Goal: Information Seeking & Learning: Learn about a topic

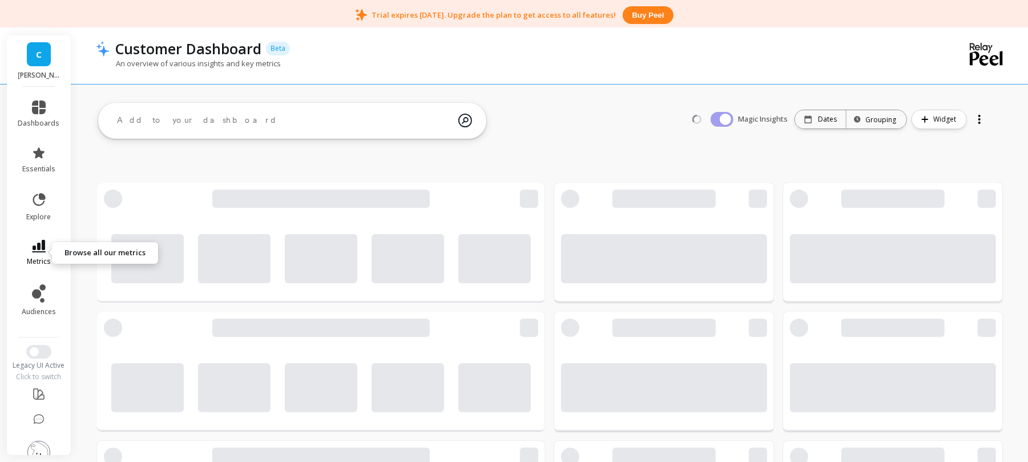
click at [38, 253] on link "metrics" at bounding box center [39, 253] width 42 height 26
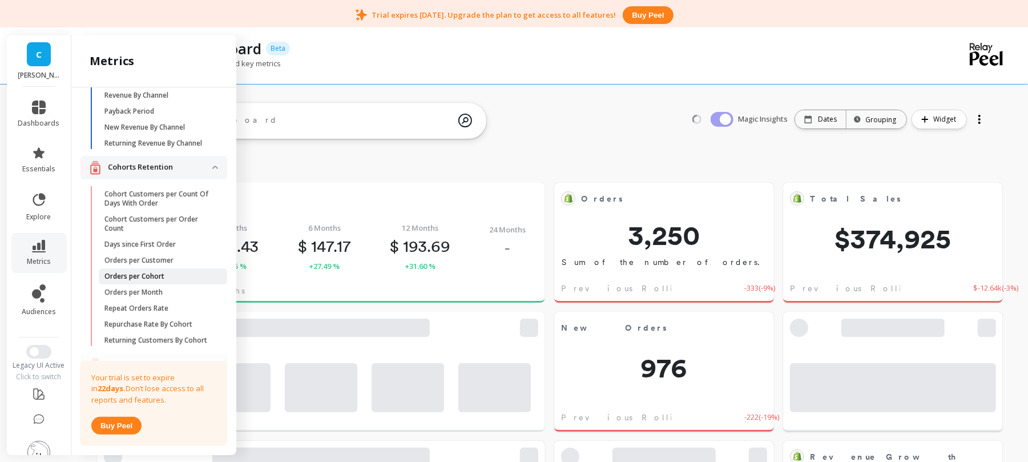
scroll to position [382, 0]
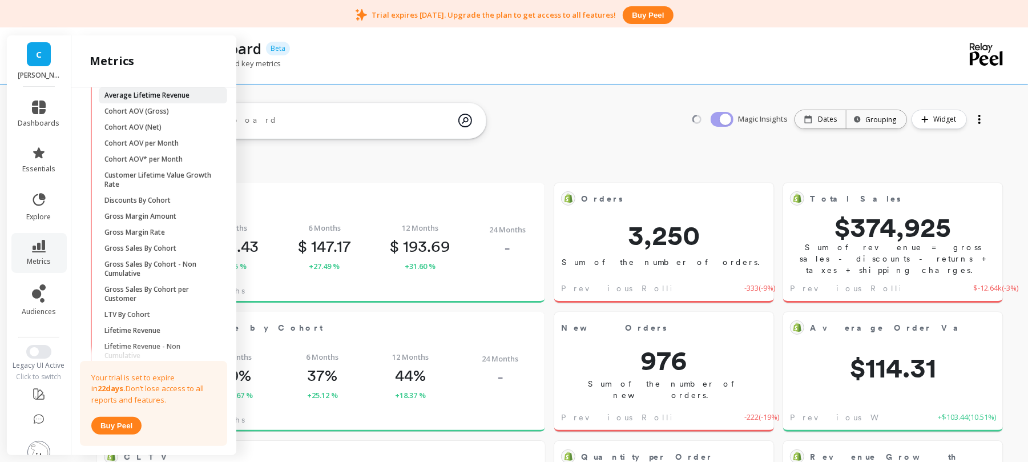
click at [164, 100] on p "Average Lifetime Revenue" at bounding box center [146, 95] width 85 height 9
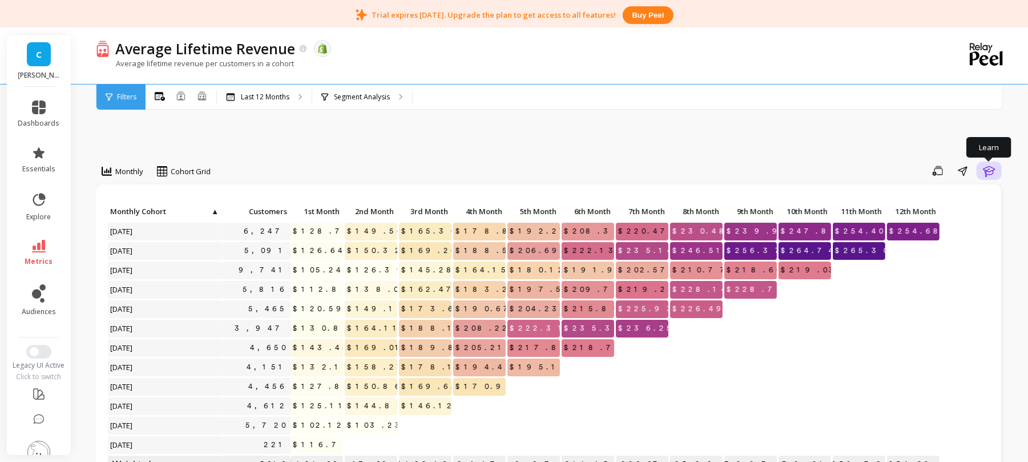
click at [986, 171] on icon "button" at bounding box center [989, 171] width 12 height 11
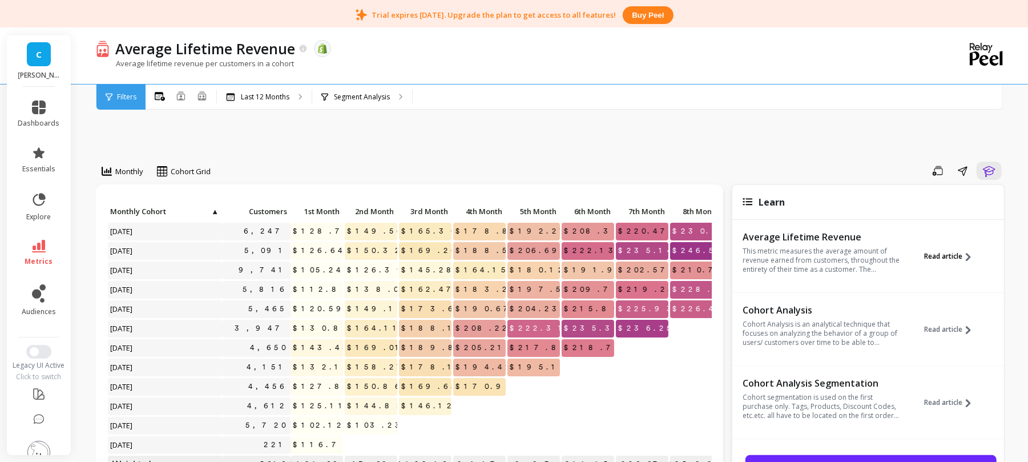
click at [937, 261] on button "Read article" at bounding box center [952, 256] width 55 height 53
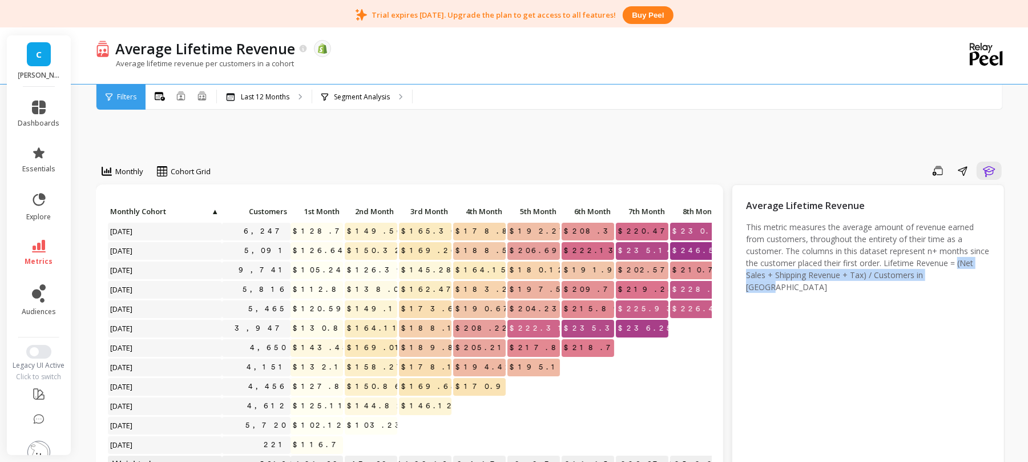
drag, startPoint x: 975, startPoint y: 275, endPoint x: 742, endPoint y: 277, distance: 232.9
click at [742, 277] on div "Average Lifetime Revenue This metric measures the average amount of revenue ear…" at bounding box center [868, 336] width 273 height 304
click at [33, 261] on span "metrics" at bounding box center [39, 261] width 28 height 9
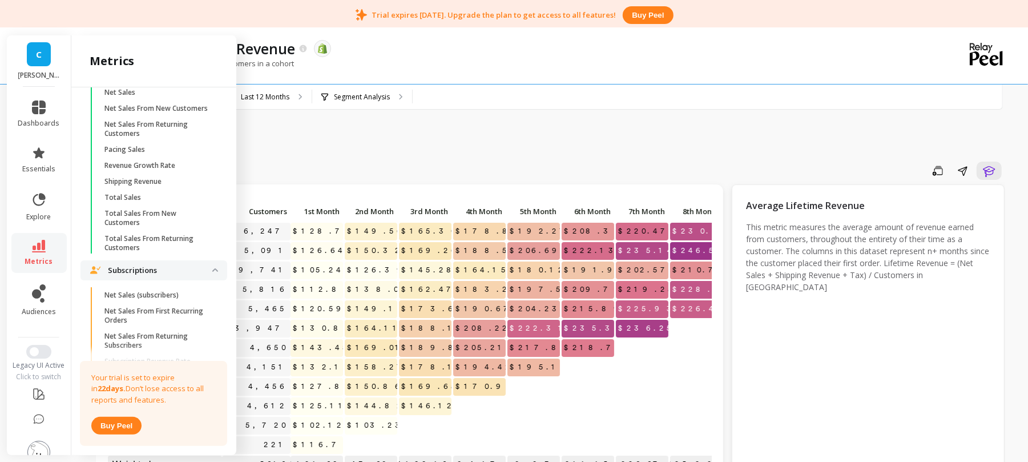
scroll to position [1727, 0]
click at [142, 96] on span "Net Sales" at bounding box center [158, 91] width 109 height 9
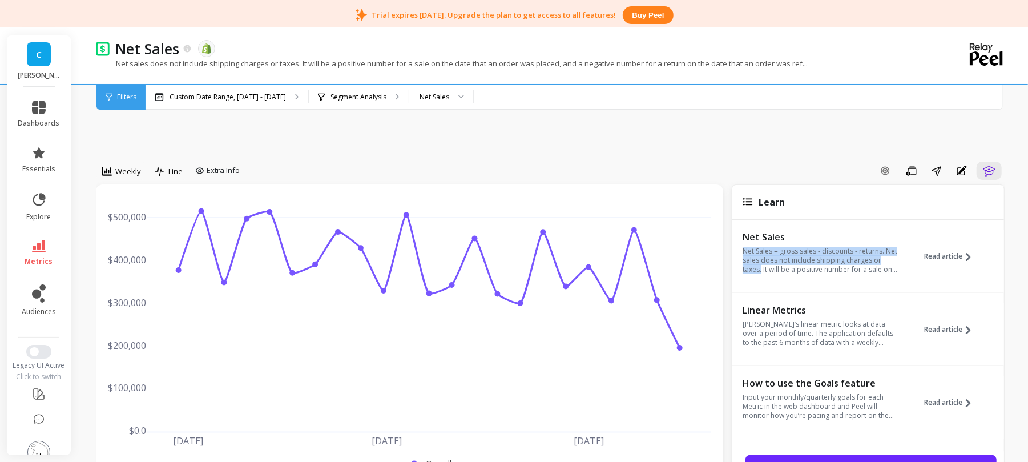
drag, startPoint x: 906, startPoint y: 259, endPoint x: 738, endPoint y: 254, distance: 168.5
click at [738, 254] on div "Net Sales Net Sales = gross sales - discounts - returns. Net sales does not inc…" at bounding box center [868, 261] width 272 height 63
copy p "Net Sales = gross sales - discounts - returns. Net sales does not include shipp…"
